Goal: Transaction & Acquisition: Download file/media

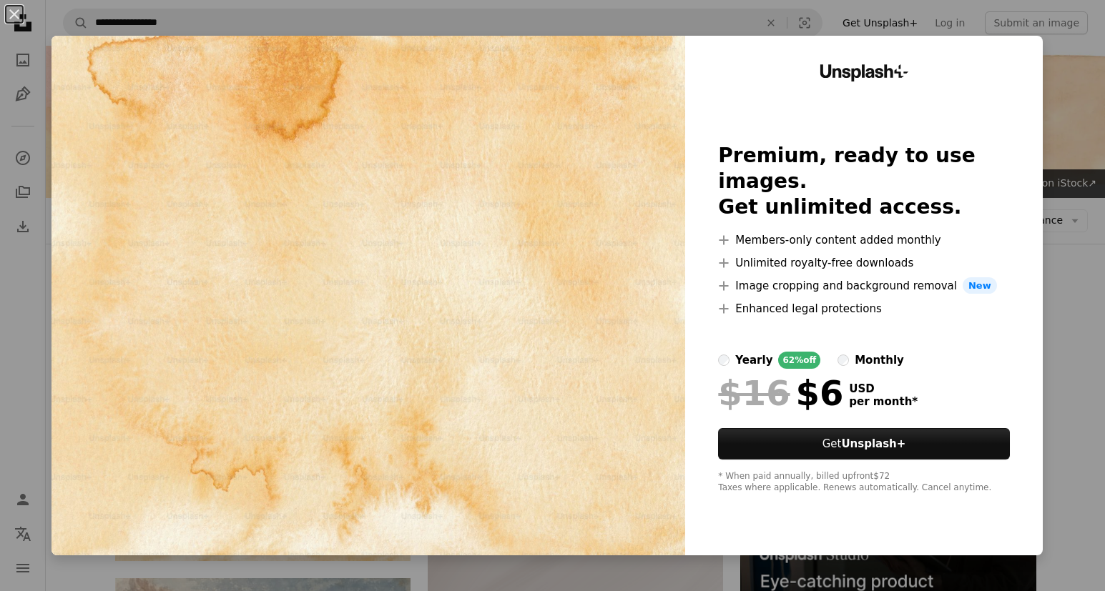
scroll to position [180, 0]
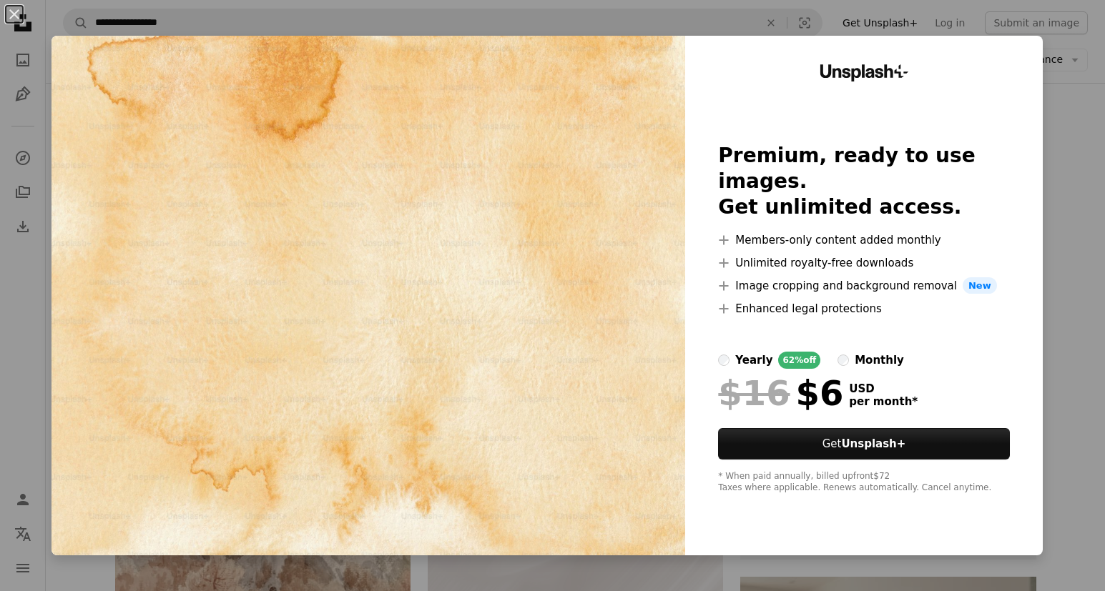
click at [1064, 295] on div "An X shape Unsplash+ Premium, ready to use images. Get unlimited access. A plus…" at bounding box center [552, 295] width 1105 height 591
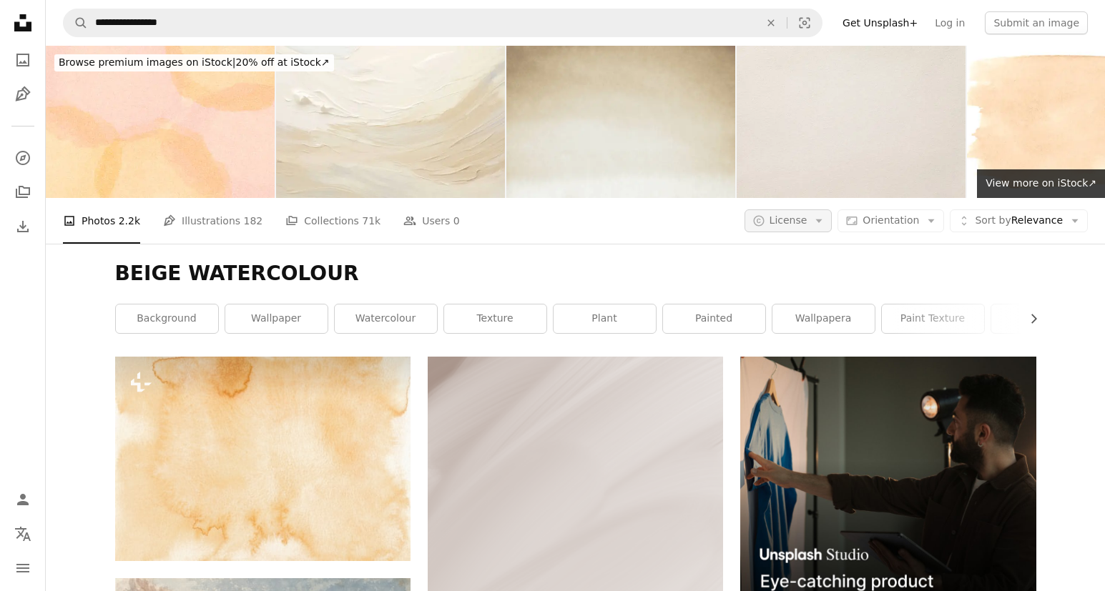
click at [819, 220] on icon "Arrow down" at bounding box center [818, 221] width 13 height 13
click at [800, 332] on span "Free" at bounding box center [825, 335] width 87 height 14
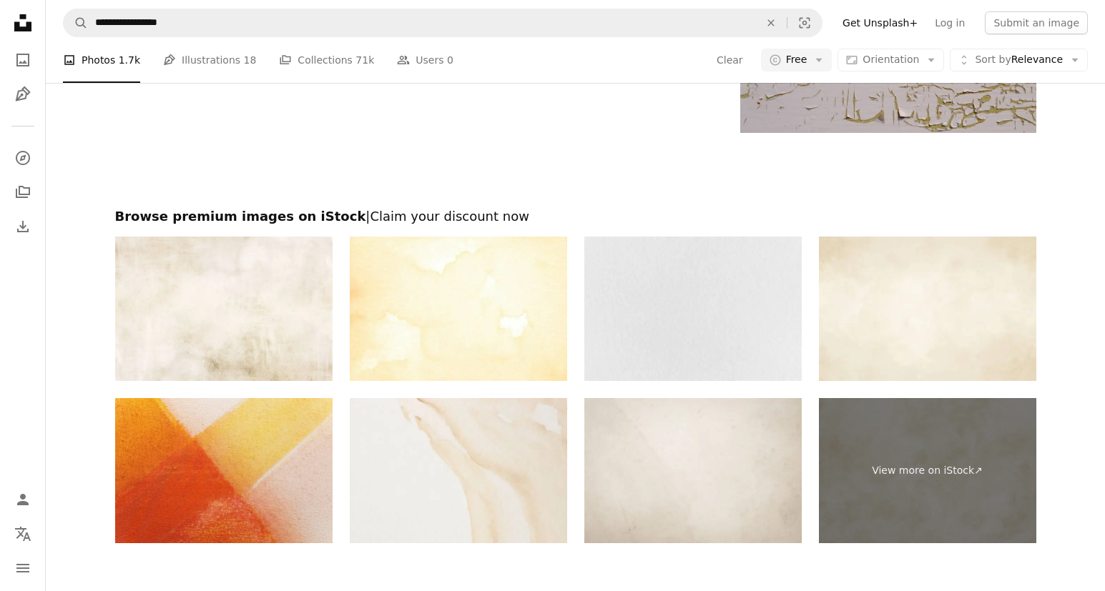
scroll to position [3185, 0]
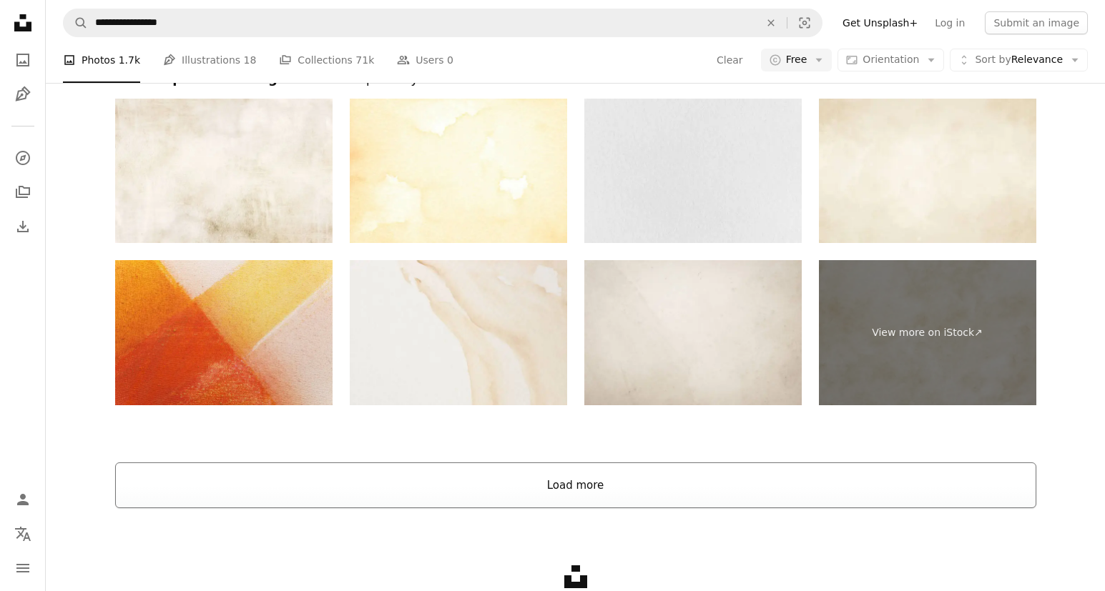
click at [586, 481] on button "Load more" at bounding box center [575, 486] width 921 height 46
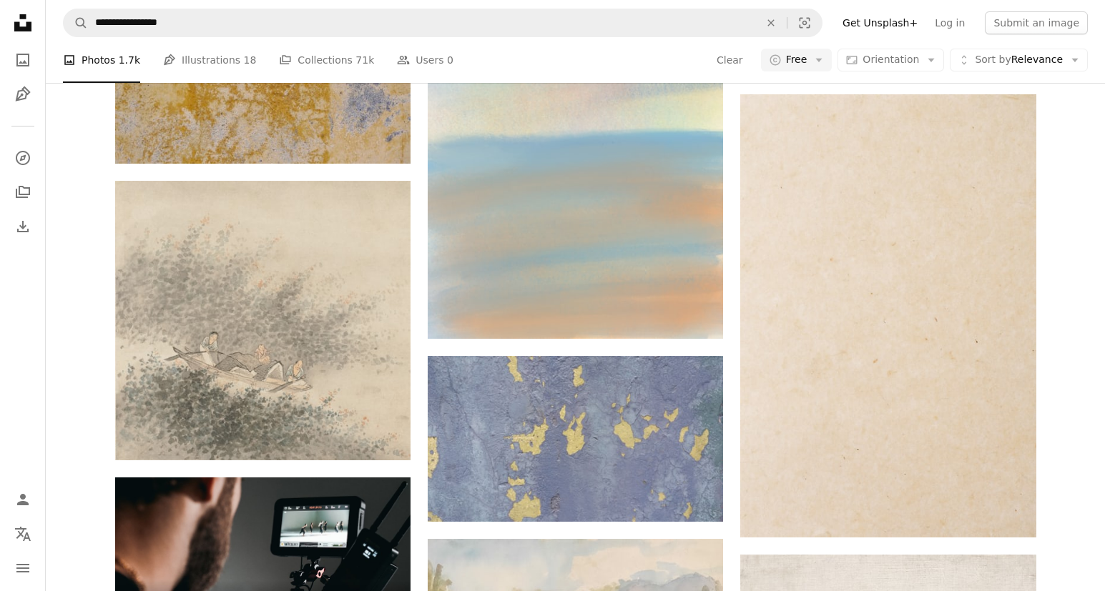
scroll to position [3105, 0]
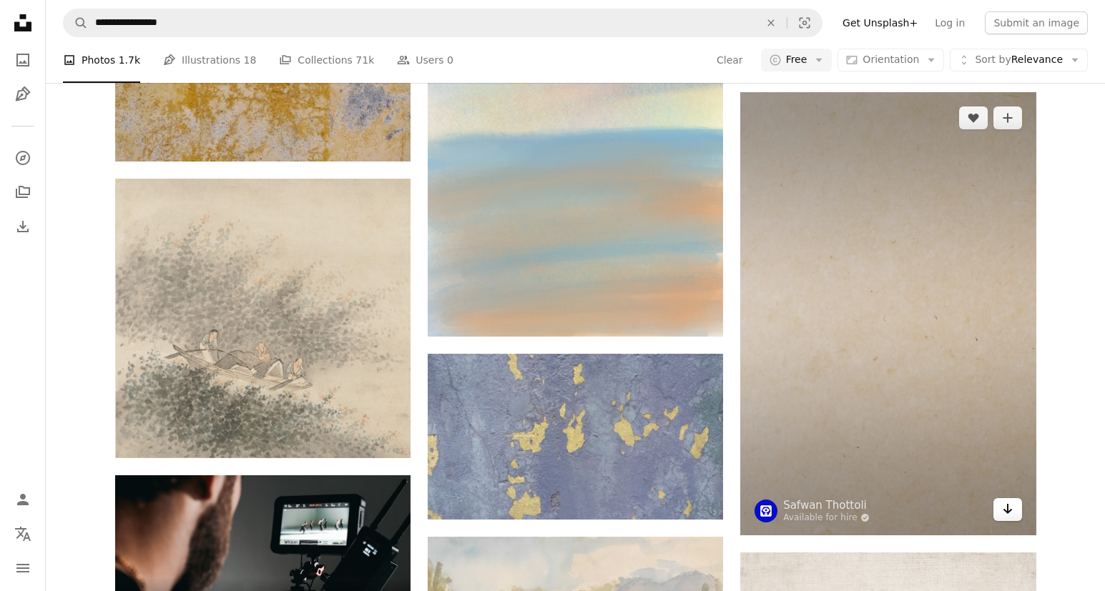
click at [1005, 512] on icon "Download" at bounding box center [1006, 509] width 9 height 10
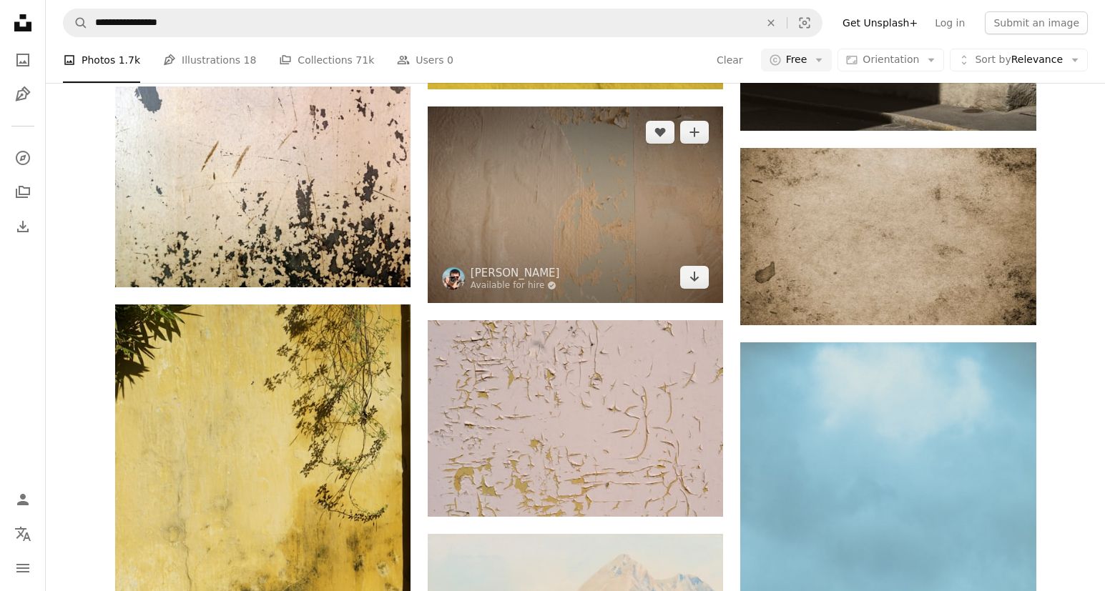
scroll to position [6192, 0]
